Goal: Information Seeking & Learning: Understand process/instructions

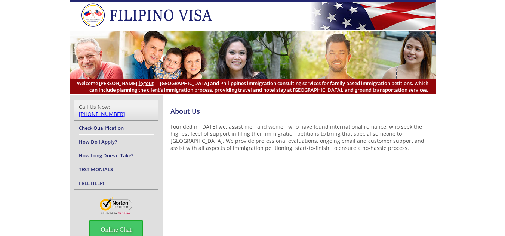
click at [110, 125] on link "Check Qualification" at bounding box center [101, 128] width 45 height 7
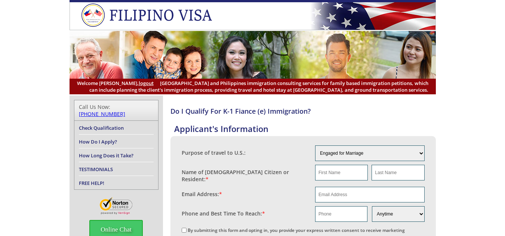
click at [103, 139] on link "How Do I Apply?" at bounding box center [98, 142] width 38 height 7
click at [120, 152] on link "How Long Does it Take?" at bounding box center [106, 155] width 55 height 7
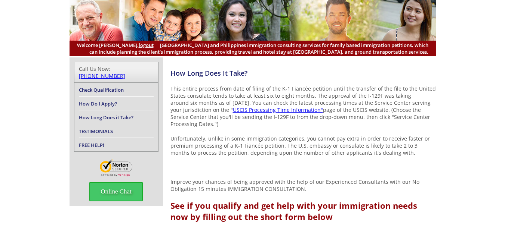
scroll to position [62, 0]
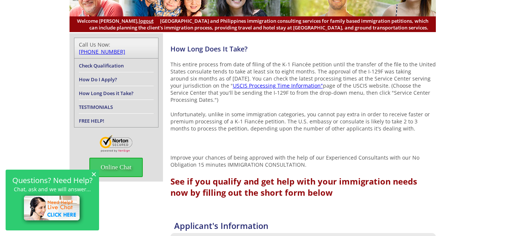
click at [259, 86] on link "USCIS Processing Time Information"" at bounding box center [278, 85] width 90 height 7
